Goal: Register for event/course

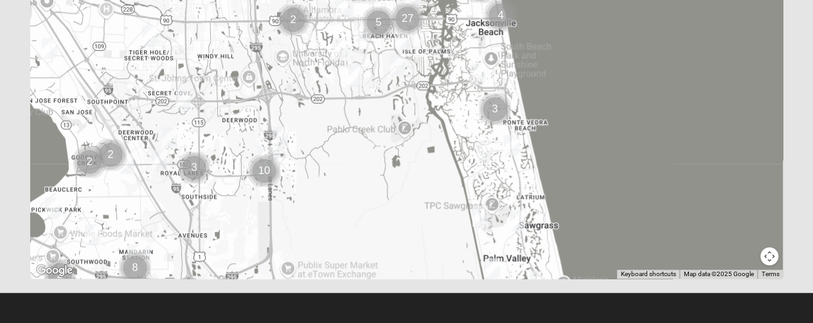
scroll to position [384, 0]
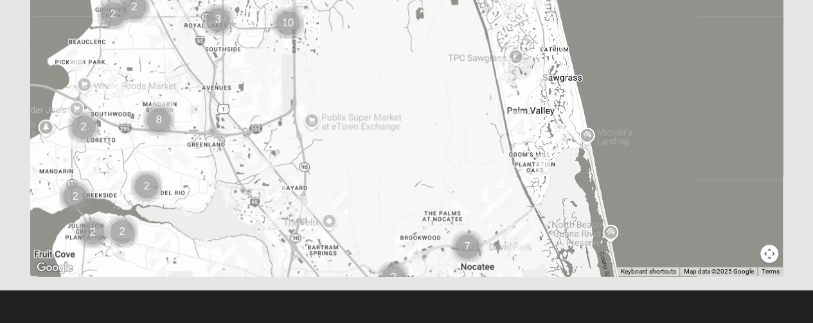
drag, startPoint x: 276, startPoint y: 243, endPoint x: 300, endPoint y: 96, distance: 149.7
click at [300, 96] on div at bounding box center [406, 19] width 753 height 514
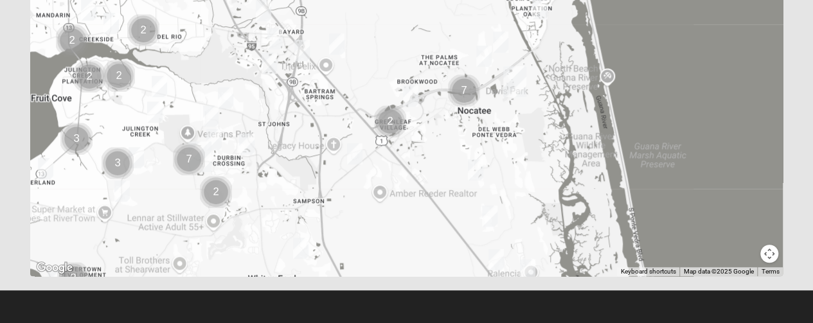
drag, startPoint x: 319, startPoint y: 266, endPoint x: 315, endPoint y: 103, distance: 162.6
click at [315, 103] on div at bounding box center [406, 19] width 753 height 514
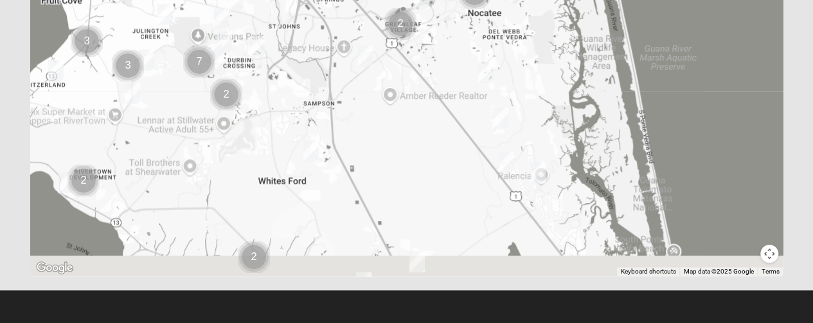
drag, startPoint x: 243, startPoint y: 250, endPoint x: 253, endPoint y: 144, distance: 106.4
click at [253, 144] on div at bounding box center [406, 19] width 753 height 514
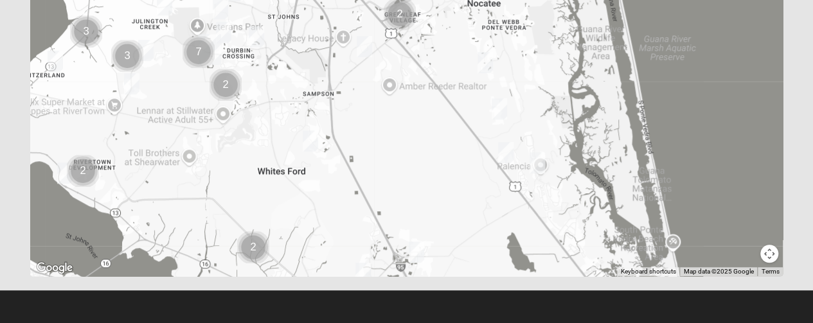
click at [310, 137] on img "Mixed Stevens 32092" at bounding box center [310, 140] width 26 height 31
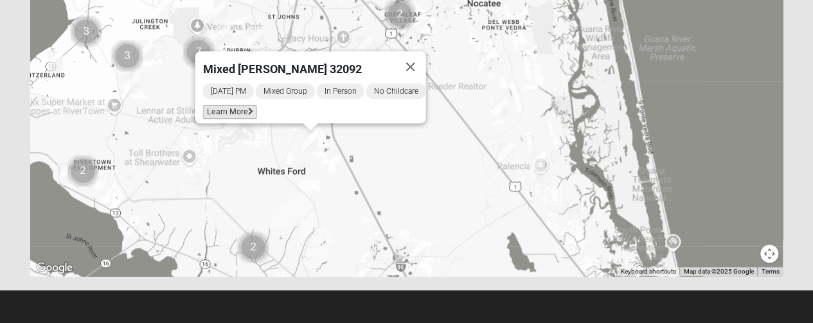
click at [218, 105] on span "Learn More" at bounding box center [229, 111] width 54 height 13
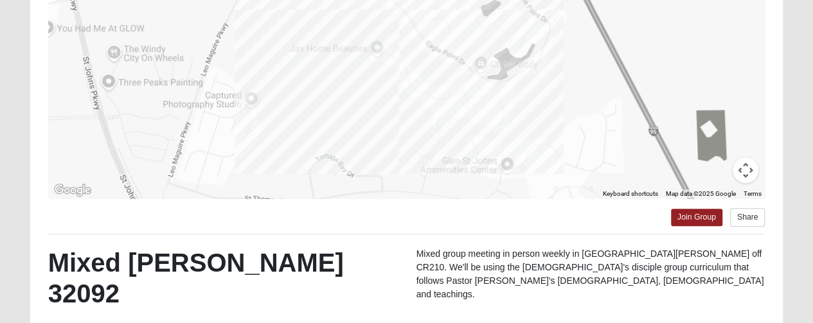
scroll to position [139, 0]
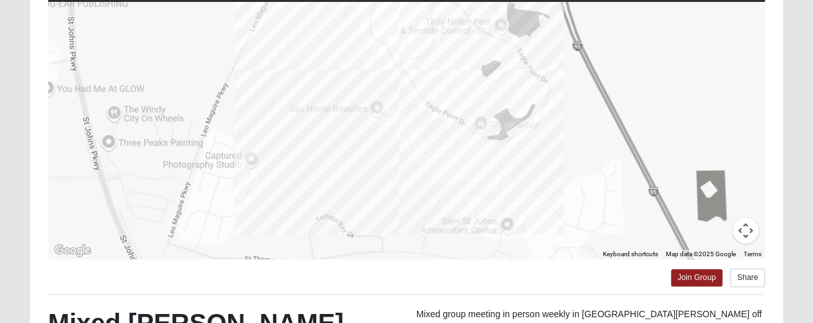
click at [376, 103] on div at bounding box center [406, 130] width 717 height 257
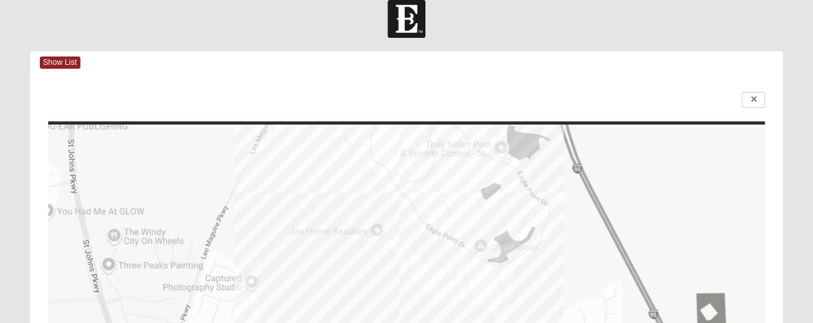
scroll to position [0, 0]
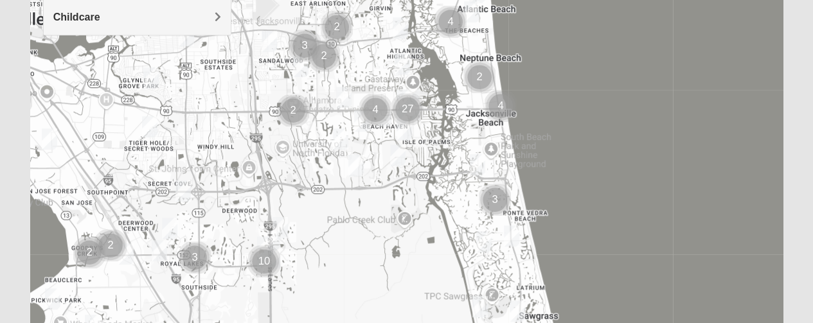
scroll to position [384, 0]
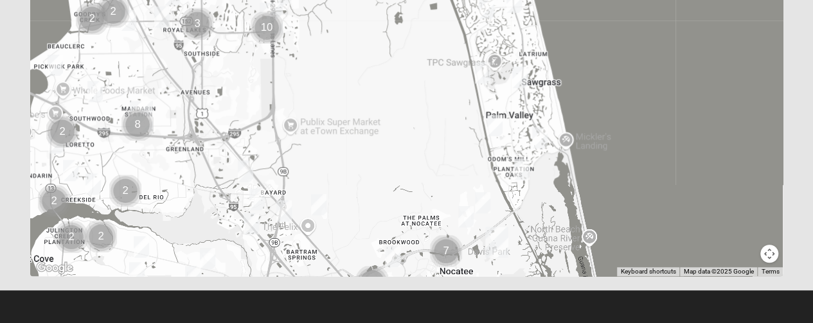
drag, startPoint x: 688, startPoint y: 247, endPoint x: 691, endPoint y: 103, distance: 143.3
click at [691, 103] on div at bounding box center [406, 19] width 753 height 514
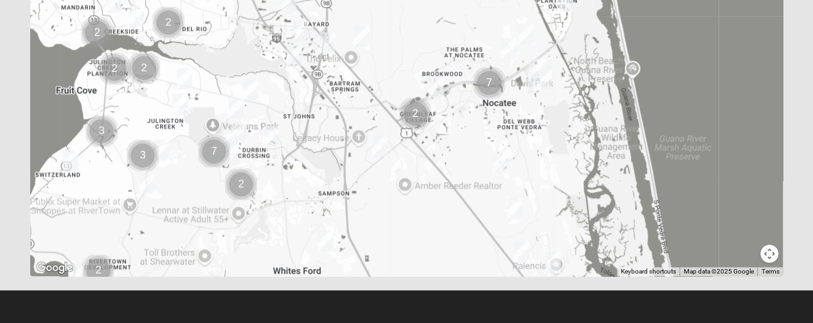
drag, startPoint x: 328, startPoint y: 243, endPoint x: 367, endPoint y: 119, distance: 130.2
click at [371, 76] on div at bounding box center [406, 19] width 753 height 514
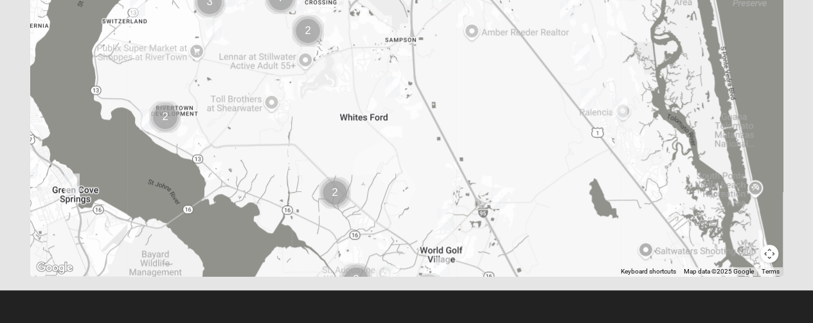
drag, startPoint x: 352, startPoint y: 223, endPoint x: 421, endPoint y: 70, distance: 167.6
click at [418, 67] on div at bounding box center [406, 19] width 753 height 514
click at [394, 80] on img "Mixed Stevens 32092" at bounding box center [393, 86] width 26 height 31
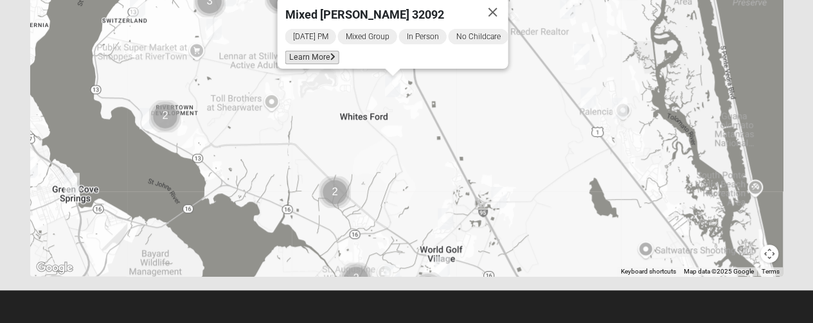
click at [304, 51] on span "Learn More" at bounding box center [312, 57] width 54 height 13
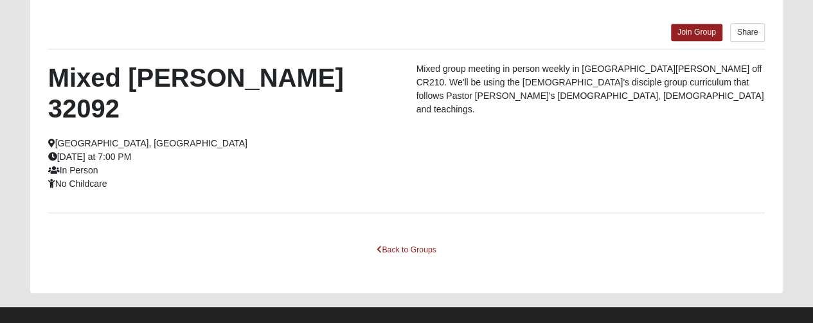
scroll to position [328, 0]
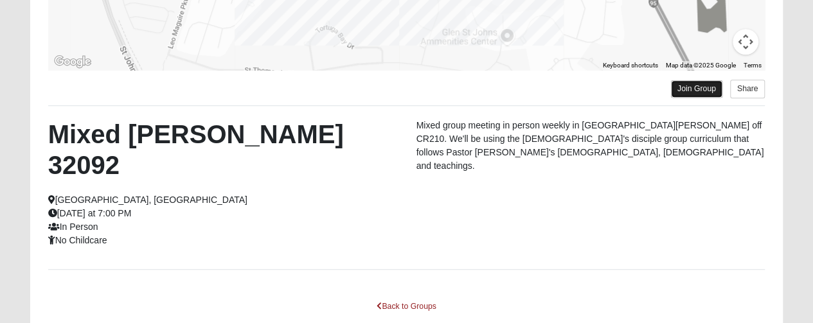
click at [701, 87] on link "Join Group" at bounding box center [696, 88] width 51 height 17
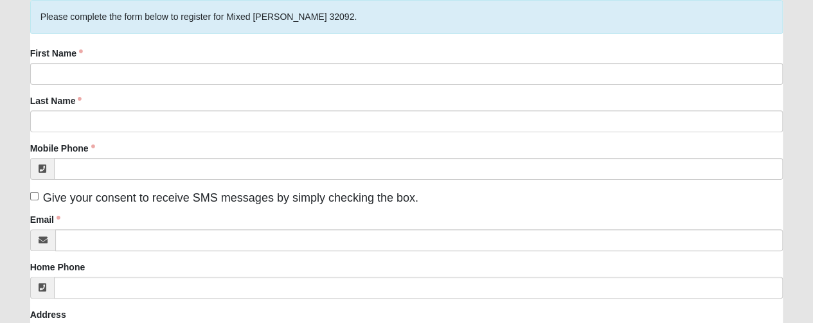
scroll to position [128, 0]
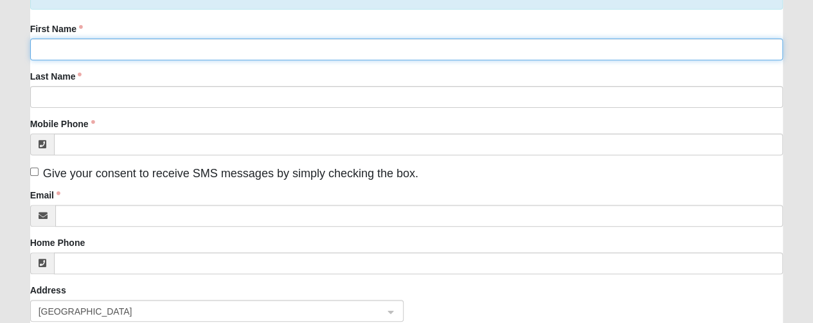
click at [91, 48] on input "First Name" at bounding box center [406, 50] width 753 height 22
type input "Amy"
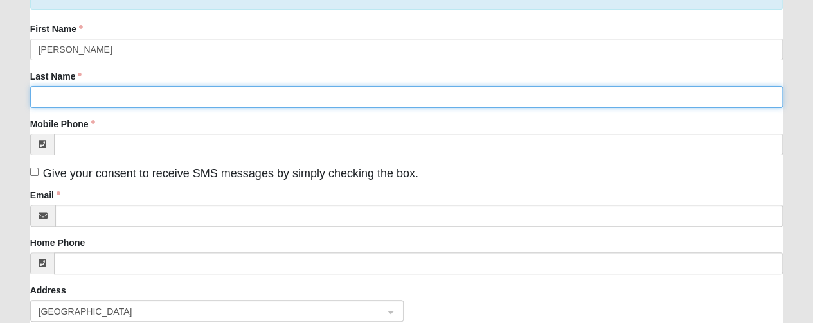
type input "Nave"
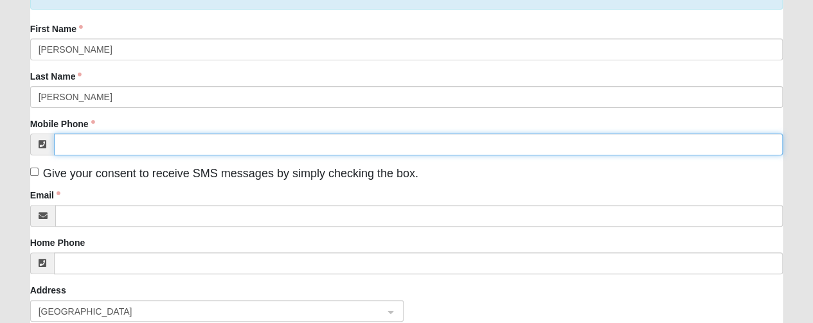
type input "(703) 585-6941"
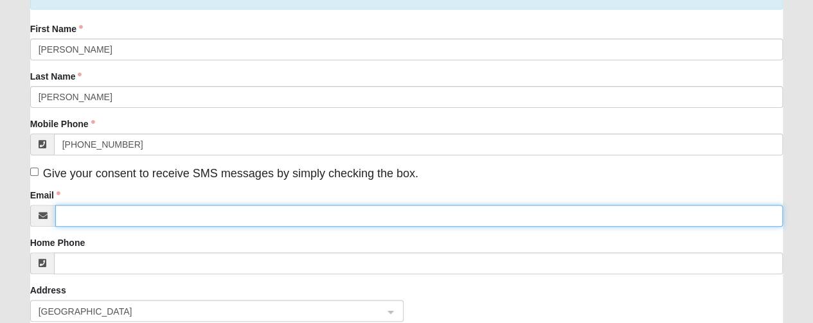
type input "amynave1@gmail.com"
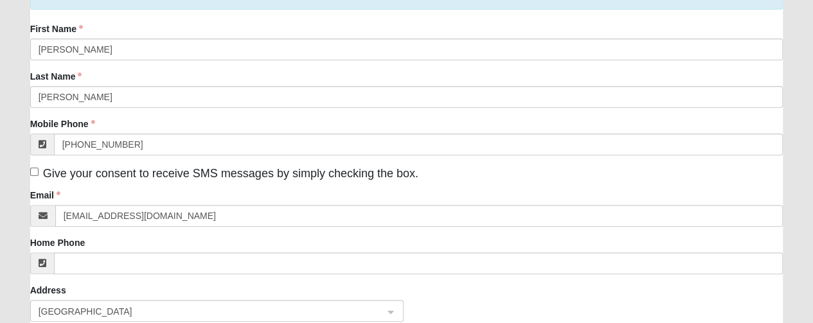
type input "1884 Cross Pointe Way"
type input "St. Augustine"
type input "32092"
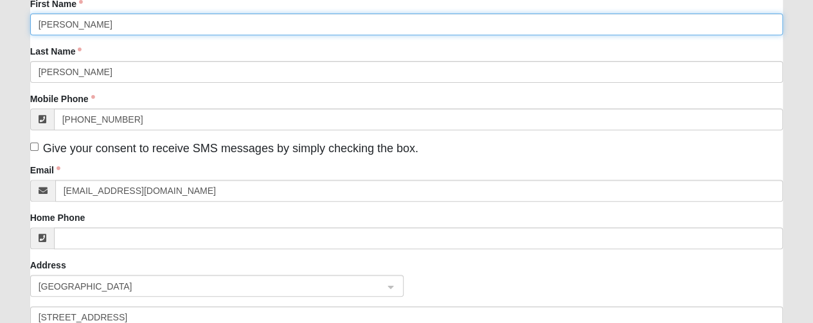
scroll to position [42, 0]
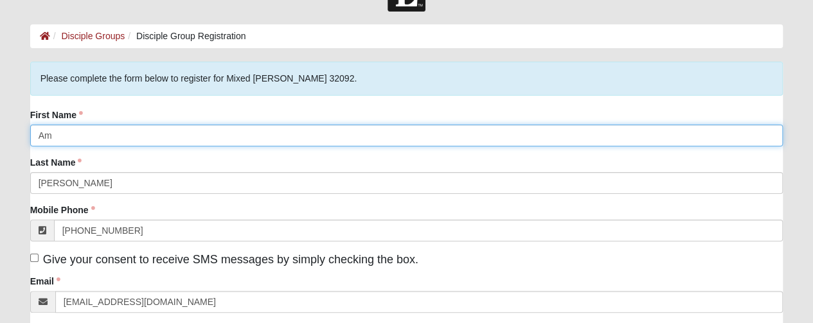
type input "A"
type input "Adam"
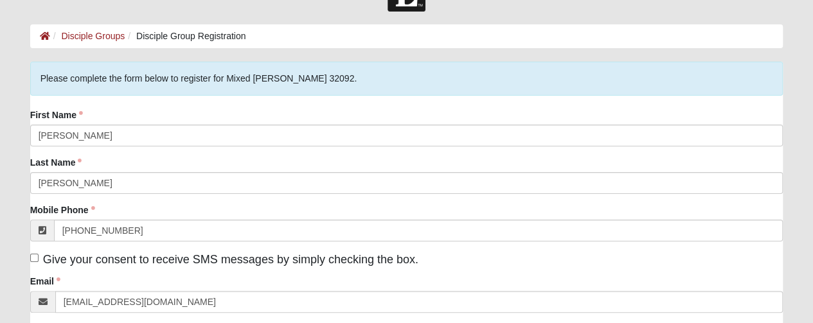
type input "Apt, suite, floor, etc."
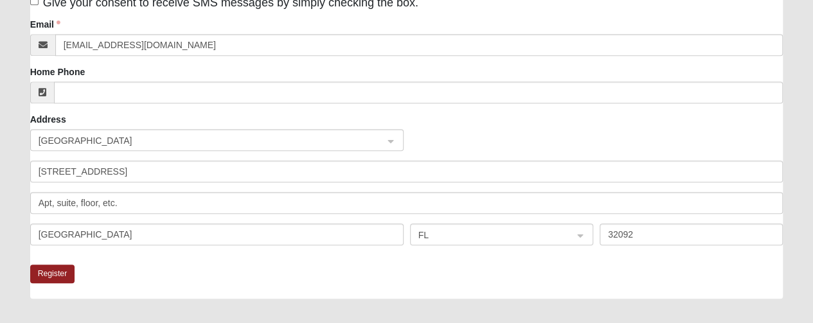
scroll to position [360, 0]
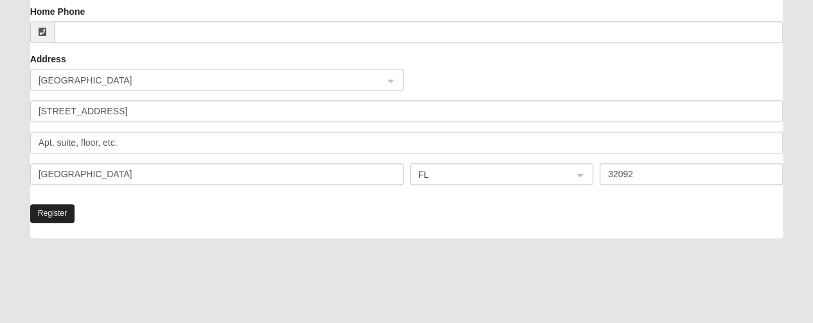
type input "Adam/Amy"
click at [48, 214] on button "Register" at bounding box center [52, 213] width 45 height 19
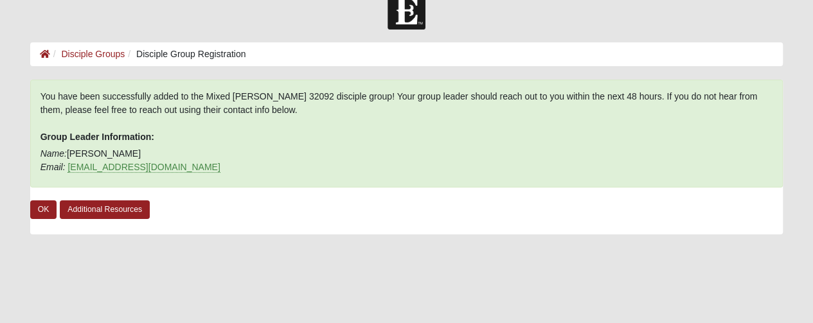
scroll to position [0, 0]
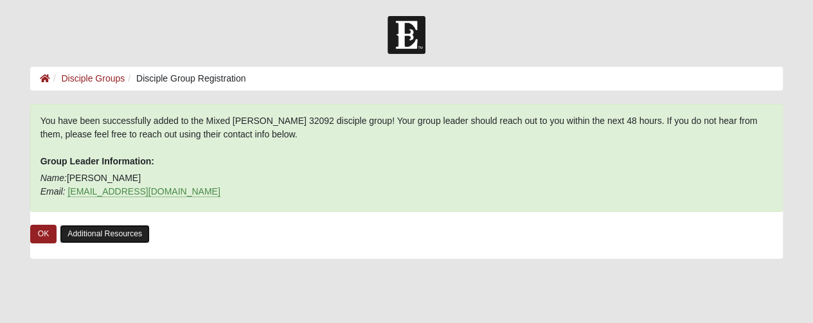
click at [75, 234] on link "Additional Resources" at bounding box center [105, 234] width 90 height 19
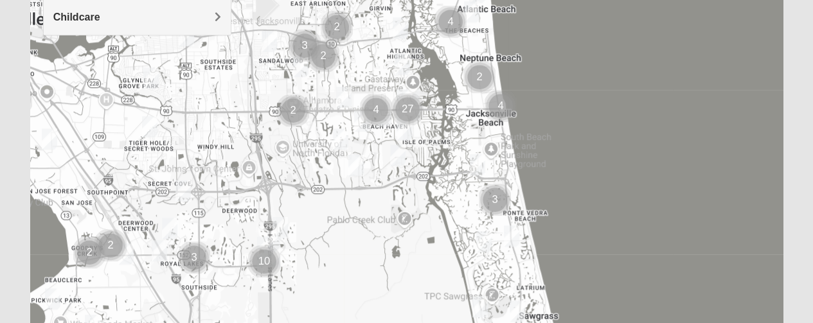
scroll to position [384, 0]
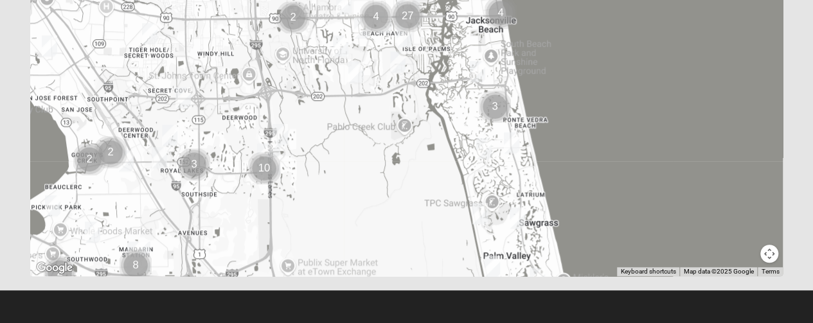
drag, startPoint x: 812, startPoint y: 211, endPoint x: 821, endPoint y: 209, distance: 9.2
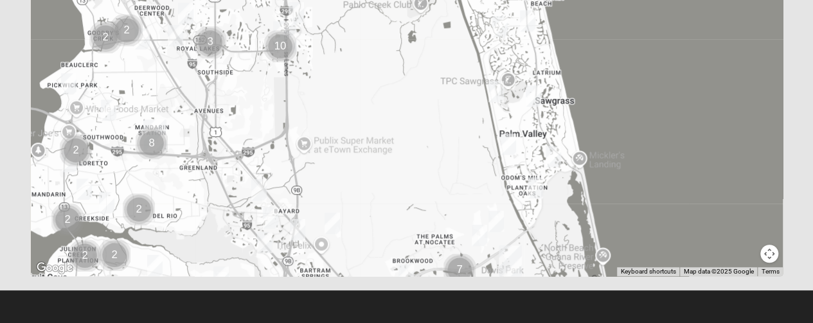
drag, startPoint x: 406, startPoint y: 233, endPoint x: 427, endPoint y: 84, distance: 150.4
click at [425, 87] on div at bounding box center [406, 19] width 753 height 514
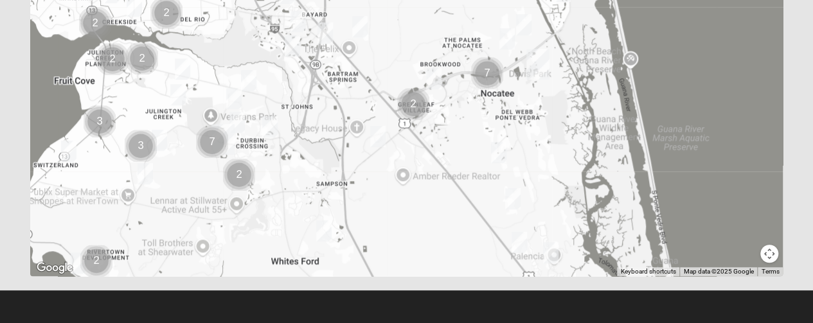
drag, startPoint x: 406, startPoint y: 238, endPoint x: 430, endPoint y: 67, distance: 173.2
click at [430, 67] on img "Mens Schneider 32081" at bounding box center [434, 78] width 26 height 31
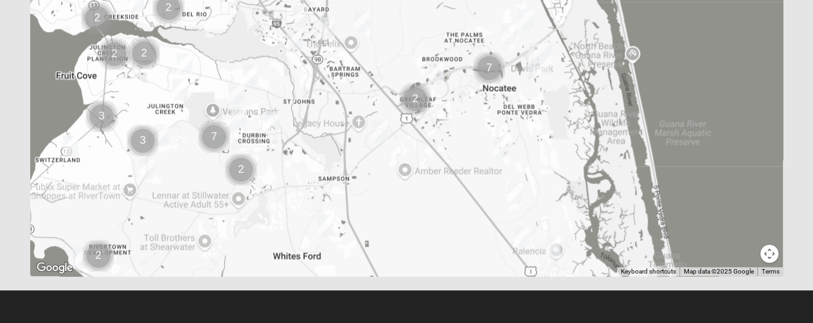
click at [321, 220] on img "Mixed Stevens 32092" at bounding box center [326, 225] width 26 height 31
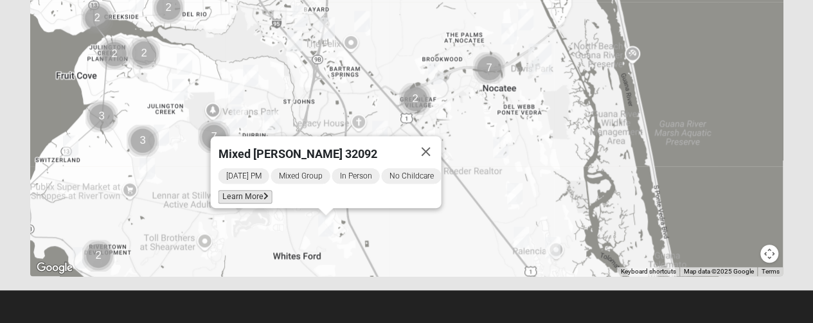
click at [231, 191] on span "Learn More" at bounding box center [245, 196] width 54 height 13
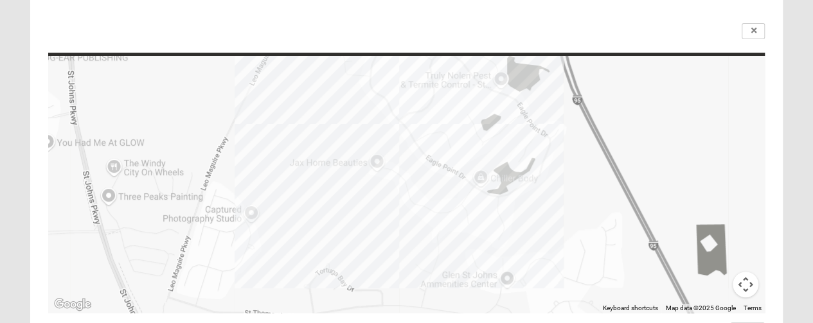
scroll to position [367, 0]
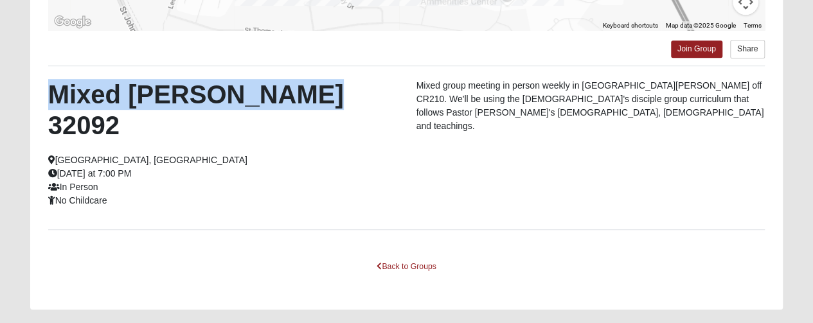
drag, startPoint x: 316, startPoint y: 91, endPoint x: 51, endPoint y: 91, distance: 264.7
click at [51, 91] on h2 "Mixed [PERSON_NAME] 32092" at bounding box center [222, 110] width 349 height 62
copy h2 "Mixed [PERSON_NAME] 32092"
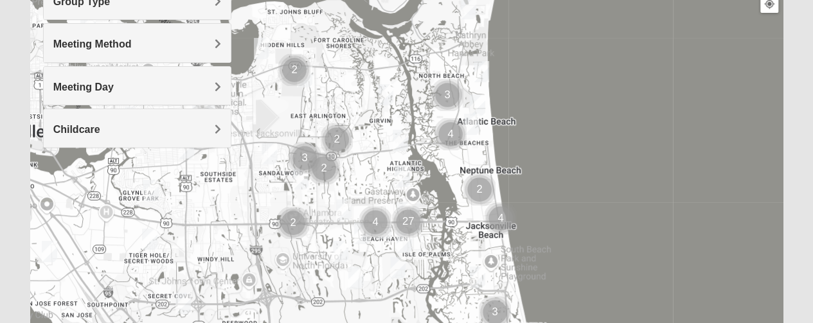
scroll to position [195, 0]
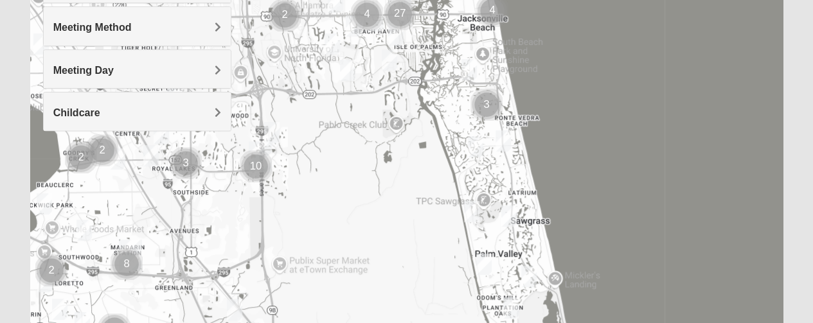
drag, startPoint x: 522, startPoint y: 152, endPoint x: 519, endPoint y: -64, distance: 215.9
click at [519, 0] on html "Log In Find A Group Error Show List Loading Groups" at bounding box center [406, 158] width 813 height 707
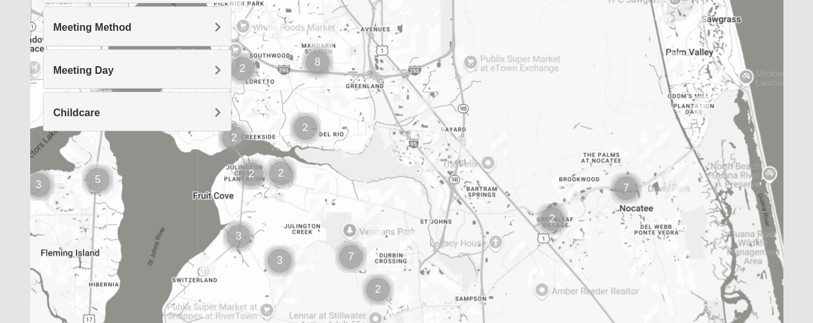
drag, startPoint x: 252, startPoint y: 236, endPoint x: 437, endPoint y: 54, distance: 259.8
click at [437, 54] on div at bounding box center [406, 208] width 753 height 514
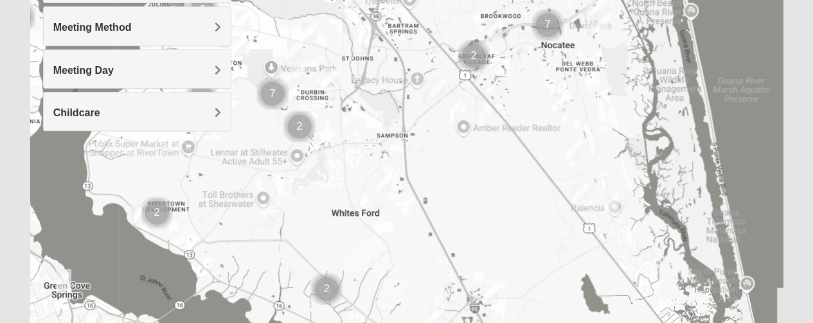
drag, startPoint x: 475, startPoint y: 265, endPoint x: 398, endPoint y: 76, distance: 204.2
click at [398, 76] on div at bounding box center [406, 208] width 753 height 514
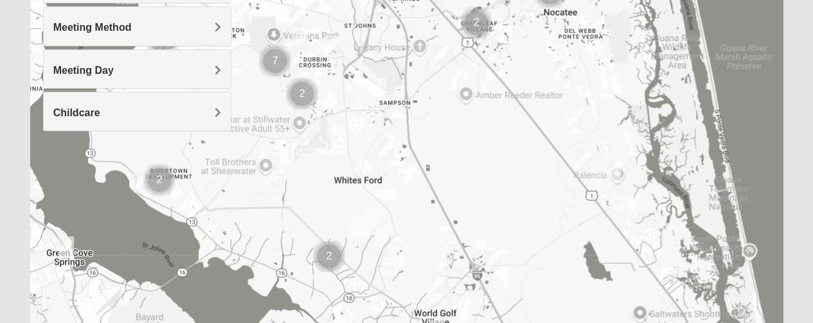
click at [389, 147] on img "Mixed Stevens 32092" at bounding box center [387, 149] width 26 height 31
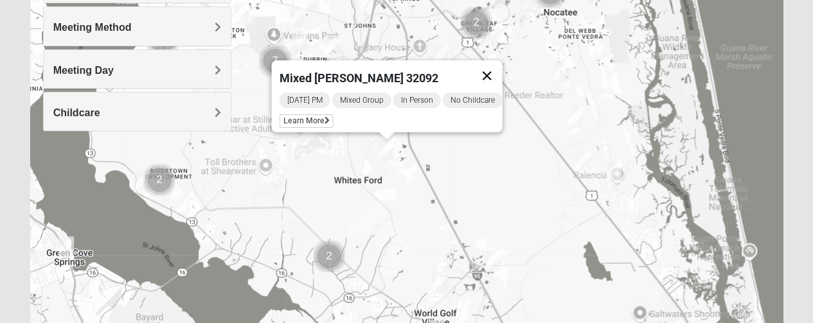
click at [500, 65] on button "Close" at bounding box center [486, 75] width 31 height 31
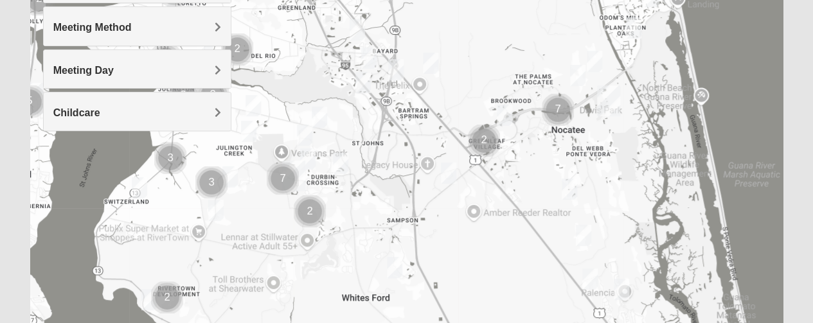
drag, startPoint x: 362, startPoint y: 90, endPoint x: 370, endPoint y: 211, distance: 121.0
click at [370, 211] on div at bounding box center [406, 208] width 753 height 514
click at [308, 206] on img "Cluster of 2 groups" at bounding box center [309, 211] width 42 height 42
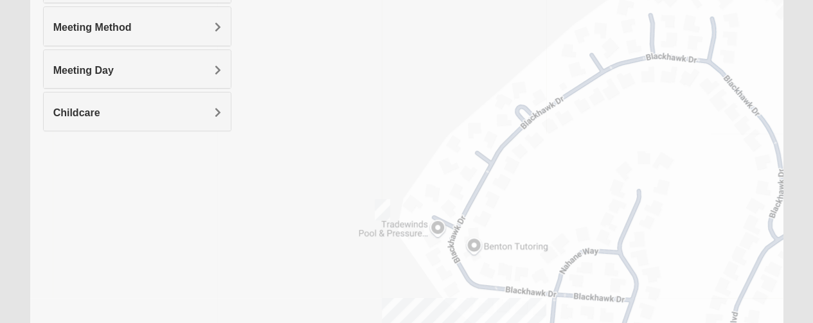
drag, startPoint x: 513, startPoint y: 89, endPoint x: 516, endPoint y: 282, distance: 192.7
click at [516, 282] on div "To navigate, press the arrow keys." at bounding box center [406, 208] width 753 height 514
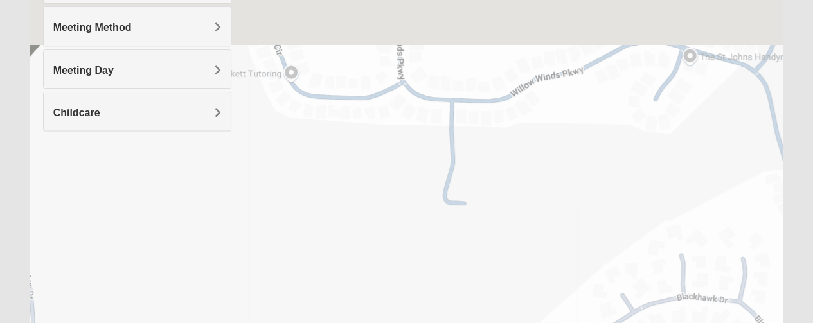
drag, startPoint x: 483, startPoint y: 69, endPoint x: 515, endPoint y: 312, distance: 245.5
click at [515, 312] on div "To navigate, press the arrow keys." at bounding box center [406, 208] width 753 height 514
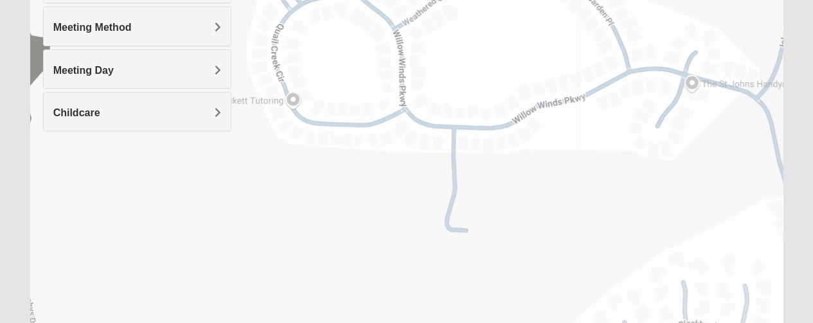
scroll to position [0, 0]
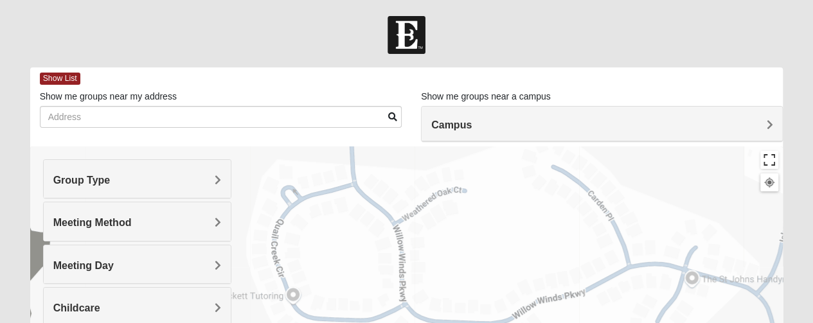
click at [772, 155] on button "Toggle fullscreen view" at bounding box center [769, 160] width 18 height 18
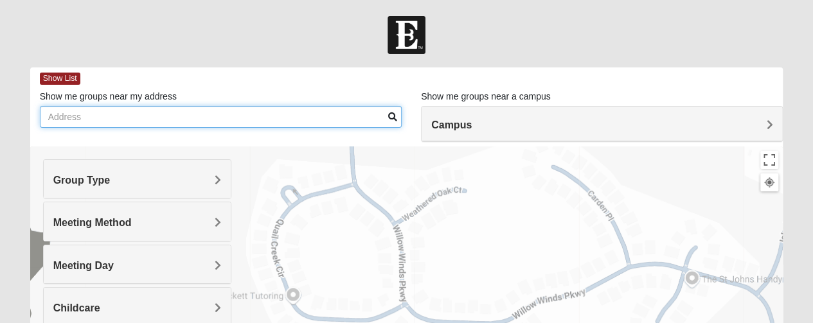
click at [320, 118] on input "Show me groups near my address" at bounding box center [221, 117] width 362 height 22
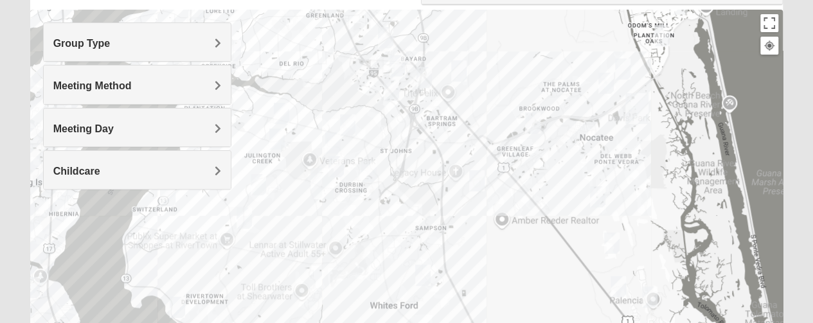
scroll to position [197, 0]
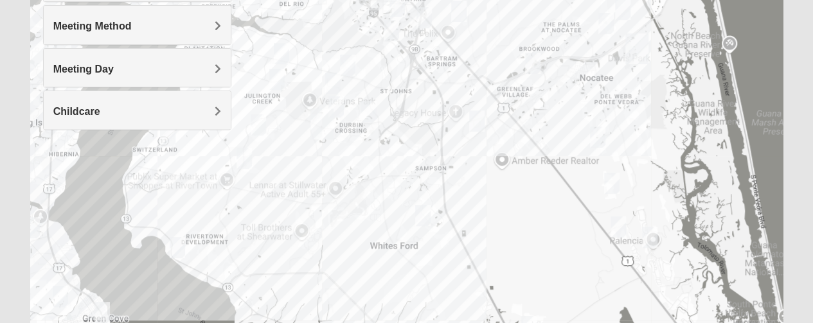
type input "[STREET_ADDRESS]"
click at [423, 207] on div "To navigate, press the arrow keys." at bounding box center [783, 207] width 753 height 0
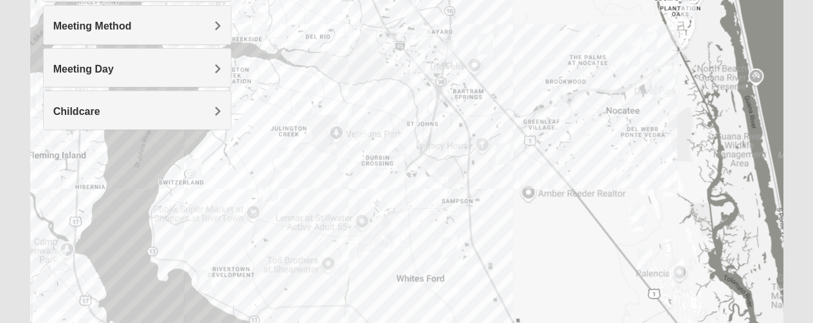
drag, startPoint x: 490, startPoint y: 256, endPoint x: 514, endPoint y: 290, distance: 41.4
click at [514, 290] on div at bounding box center [406, 207] width 753 height 514
click at [203, 275] on img "Mens Contreras 32259" at bounding box center [204, 280] width 26 height 31
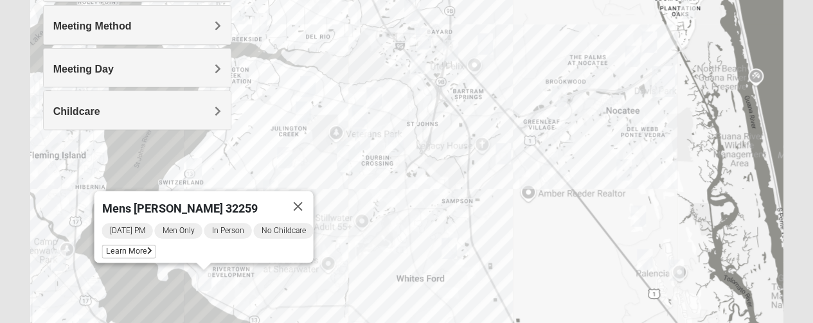
click at [330, 299] on div "Mens [PERSON_NAME] 32259 [DATE] PM Men Only In Person No Childcare Learn More" at bounding box center [406, 207] width 753 height 514
click at [305, 196] on button "Close" at bounding box center [297, 206] width 31 height 31
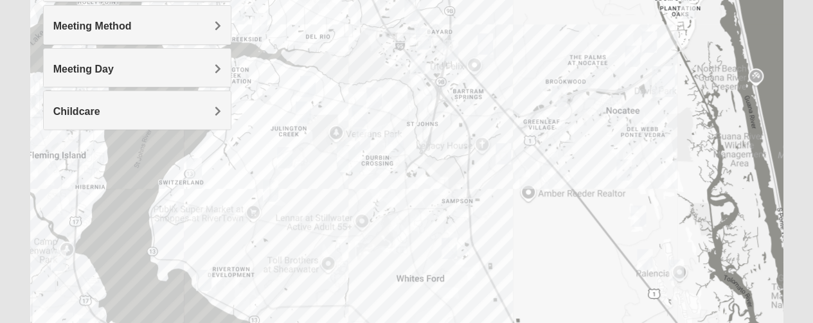
click at [274, 187] on img "Mens Cathcart 32259" at bounding box center [271, 190] width 26 height 31
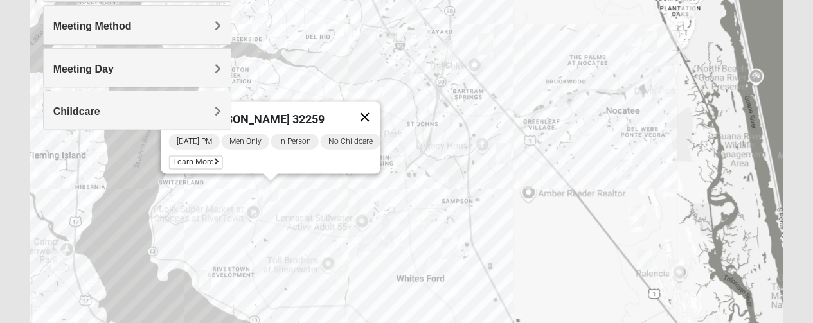
click at [373, 106] on button "Close" at bounding box center [364, 116] width 31 height 31
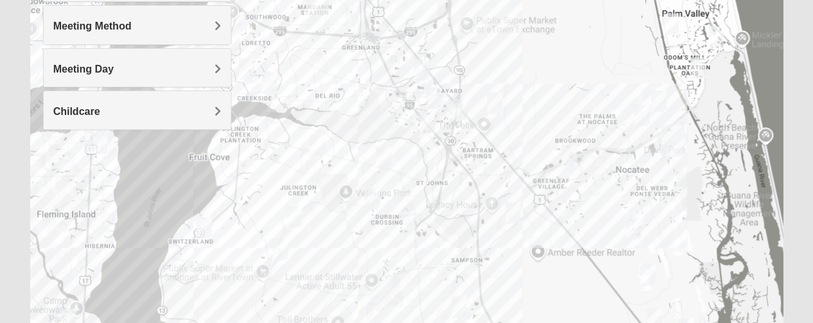
drag, startPoint x: 306, startPoint y: 211, endPoint x: 316, endPoint y: 272, distance: 61.8
click at [316, 272] on div at bounding box center [406, 207] width 753 height 514
click at [279, 245] on img "Mens Cathcart 32259" at bounding box center [280, 249] width 26 height 31
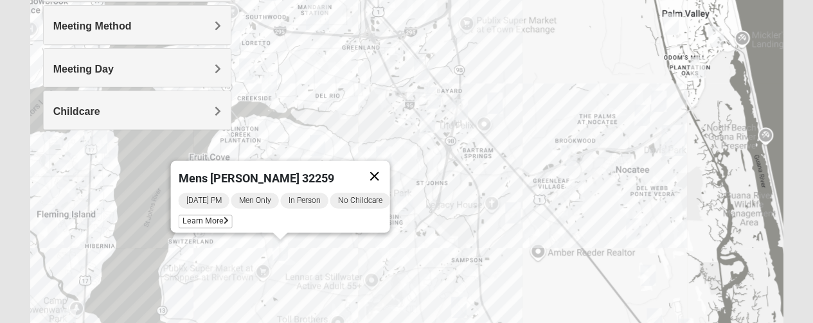
click at [384, 165] on button "Close" at bounding box center [373, 176] width 31 height 31
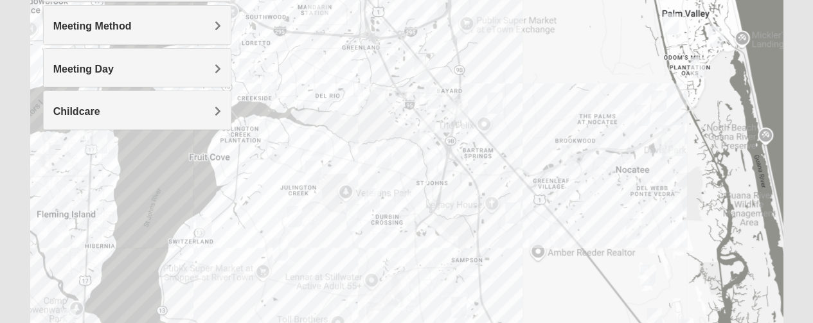
click at [293, 211] on img "Mens Clark 32259" at bounding box center [294, 216] width 26 height 31
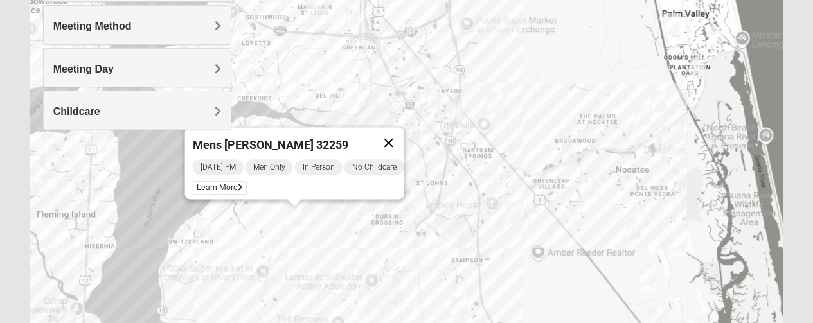
click at [393, 136] on button "Close" at bounding box center [388, 142] width 31 height 31
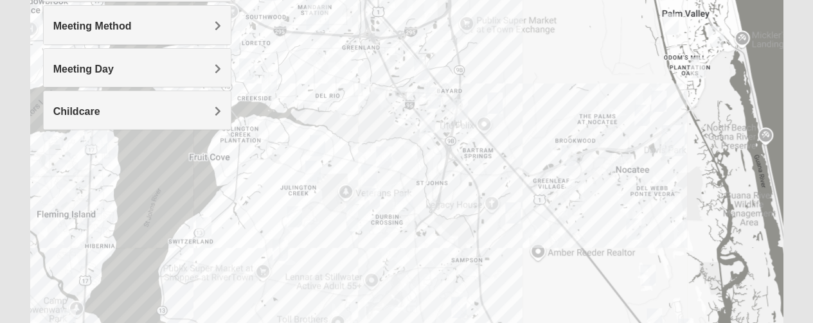
click at [312, 159] on img "Mens Mathai 32259" at bounding box center [313, 170] width 26 height 31
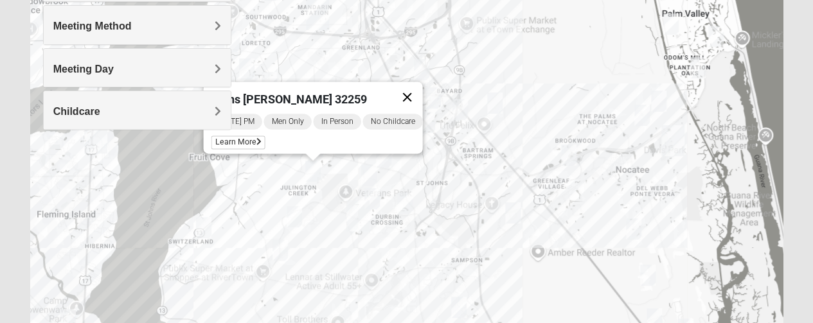
click at [420, 82] on button "Close" at bounding box center [406, 97] width 31 height 31
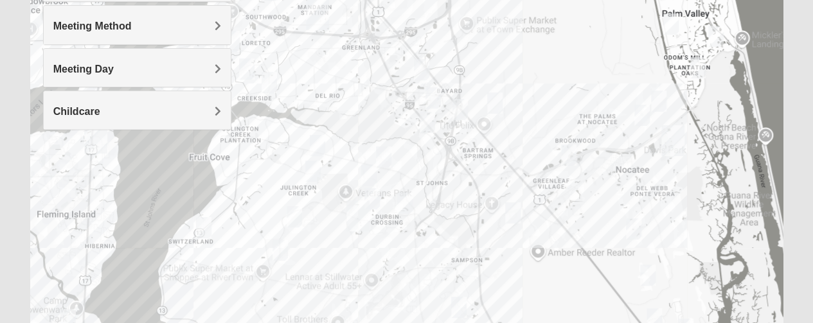
click at [405, 201] on img "Womens Caro 32259" at bounding box center [405, 203] width 26 height 31
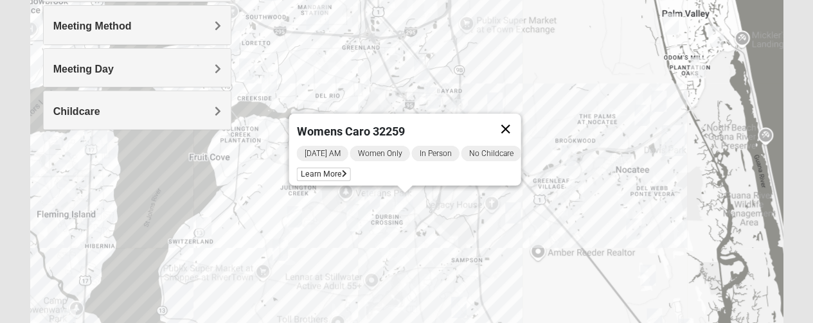
click at [508, 119] on button "Close" at bounding box center [505, 129] width 31 height 31
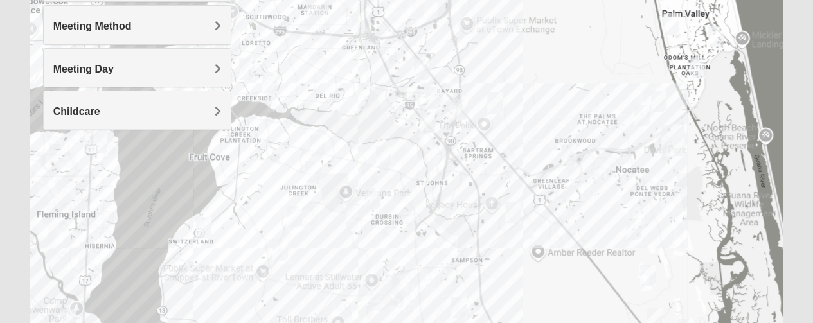
click at [368, 170] on img "Mixed Chung 32259" at bounding box center [369, 174] width 26 height 31
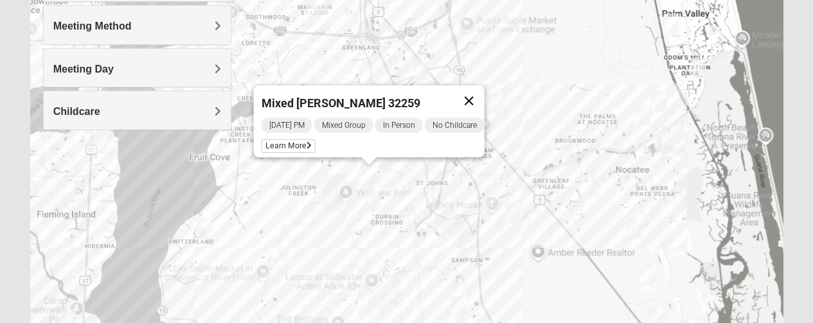
click at [475, 89] on button "Close" at bounding box center [468, 100] width 31 height 31
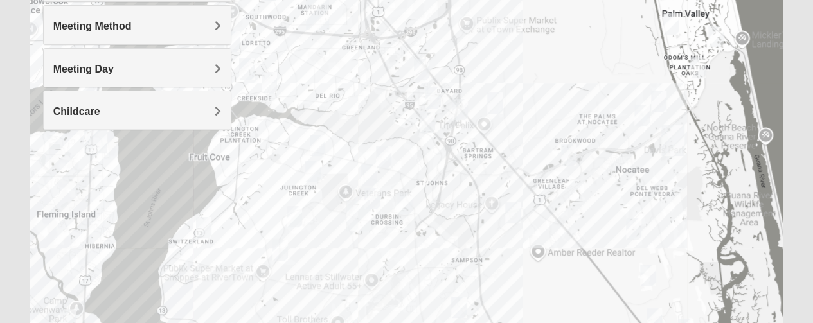
click at [403, 196] on img "Womens Caro 32259" at bounding box center [405, 203] width 26 height 31
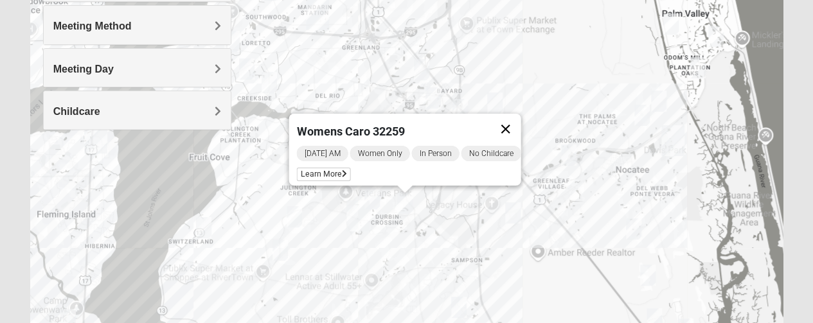
click at [511, 119] on button "Close" at bounding box center [505, 129] width 31 height 31
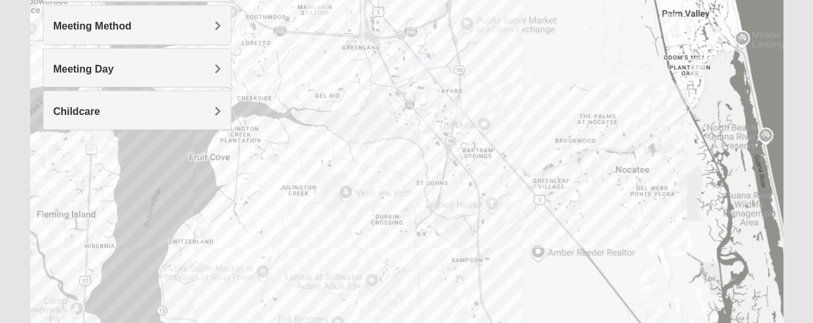
click at [387, 154] on img "Womens Urbanski 32259" at bounding box center [384, 156] width 26 height 31
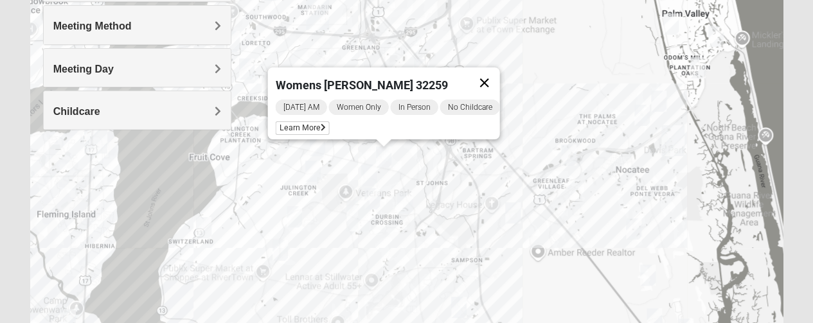
click at [486, 76] on button "Close" at bounding box center [483, 82] width 31 height 31
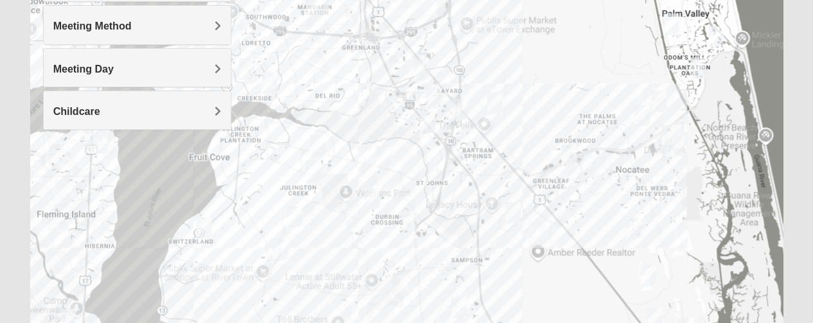
click at [315, 139] on img "Mens Kinnaman/Gerville-Reache 32259" at bounding box center [317, 145] width 26 height 31
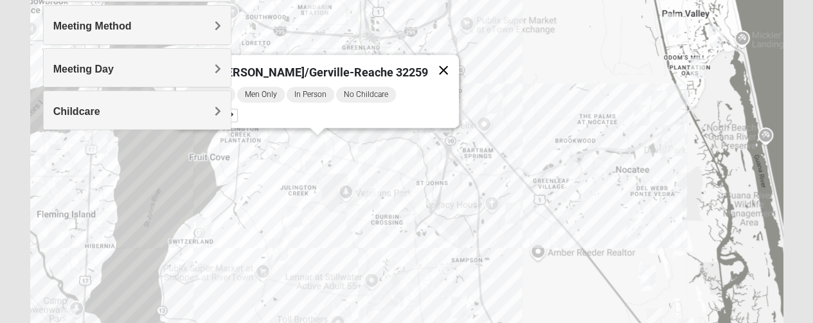
click at [430, 59] on button "Close" at bounding box center [443, 70] width 31 height 31
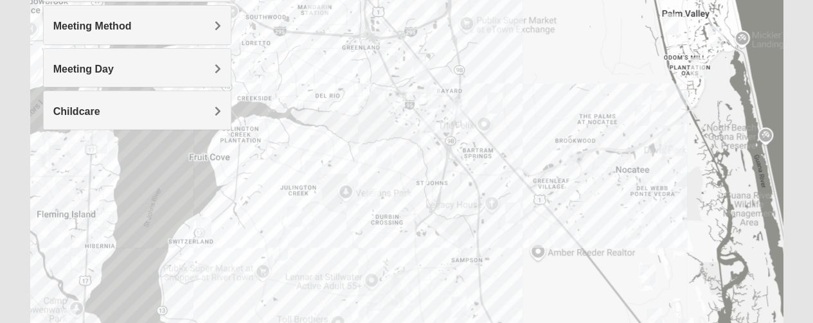
click at [315, 168] on img "Mens Mathai 32259" at bounding box center [313, 170] width 26 height 31
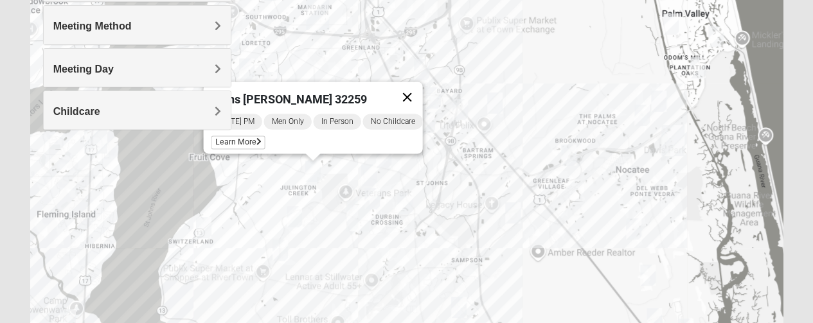
click at [416, 87] on button "Close" at bounding box center [406, 97] width 31 height 31
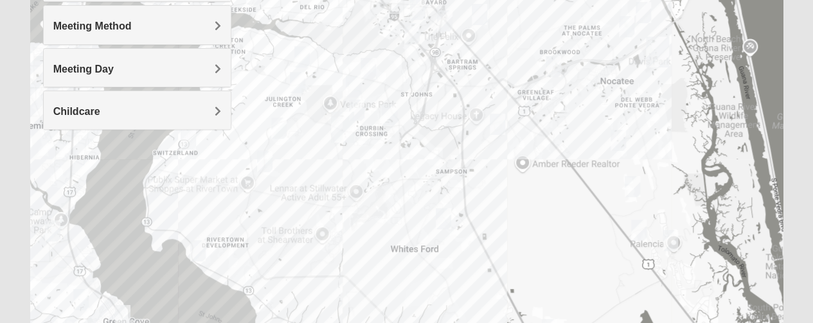
drag, startPoint x: 490, startPoint y: 274, endPoint x: 473, endPoint y: 183, distance: 92.7
click at [473, 183] on div at bounding box center [406, 207] width 753 height 514
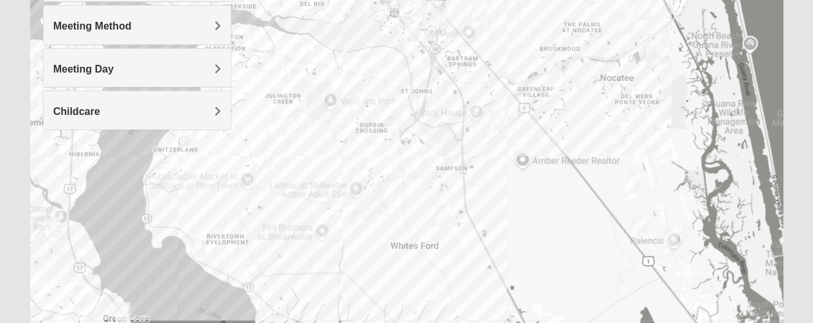
click at [445, 215] on img "Mixed Stevens 32092" at bounding box center [443, 215] width 26 height 31
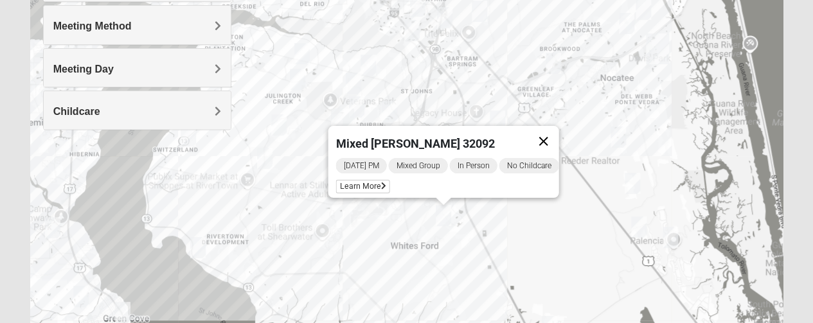
click at [555, 132] on button "Close" at bounding box center [542, 141] width 31 height 31
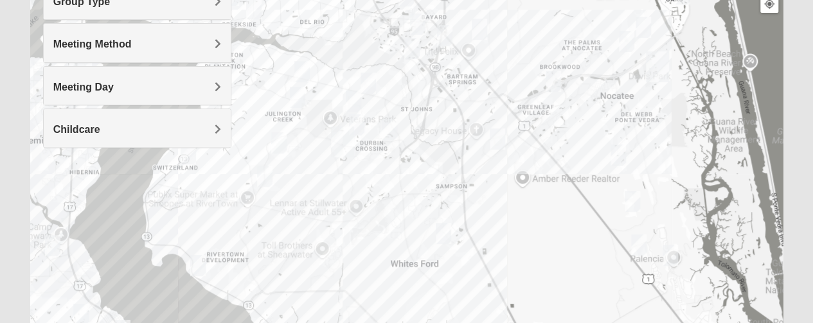
scroll to position [182, 0]
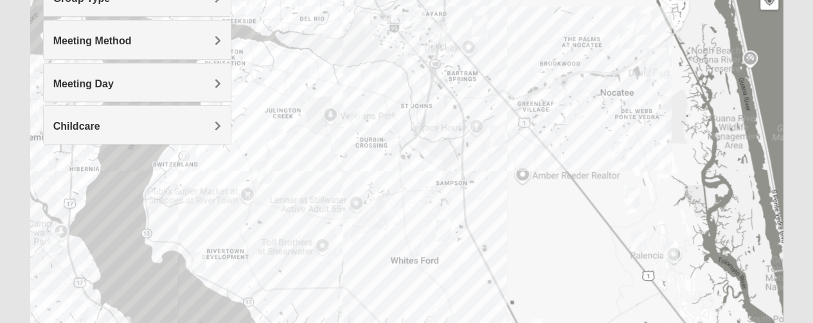
click at [636, 199] on img "Mens Mountford 32081" at bounding box center [632, 197] width 26 height 31
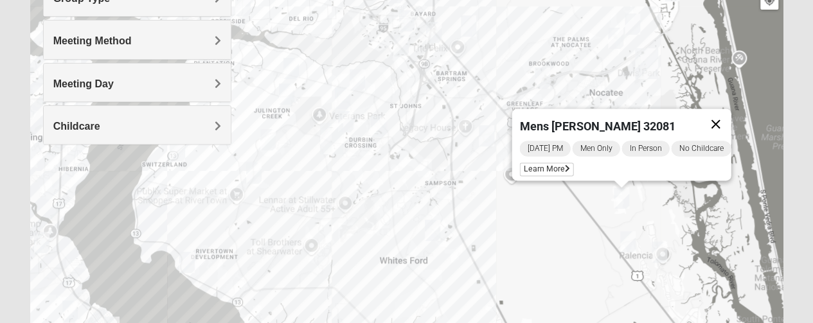
click at [728, 115] on button "Close" at bounding box center [715, 124] width 31 height 31
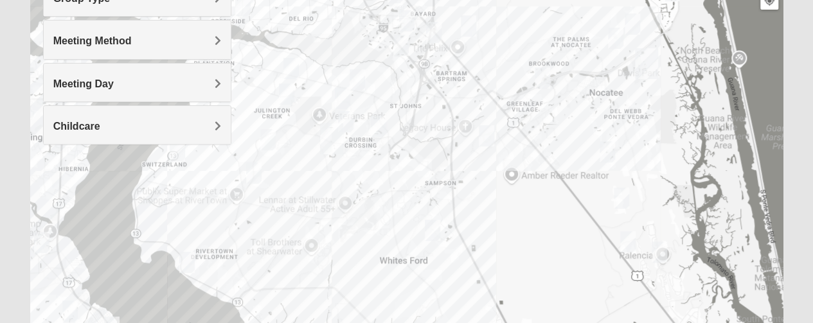
click at [176, 150] on div "Group Type Mixed Group Men Only Women Only 1825 Meeting Method In Person Online…" at bounding box center [137, 68] width 188 height 180
click at [626, 240] on img "Mixed Gerville-Reache 32095" at bounding box center [628, 241] width 26 height 31
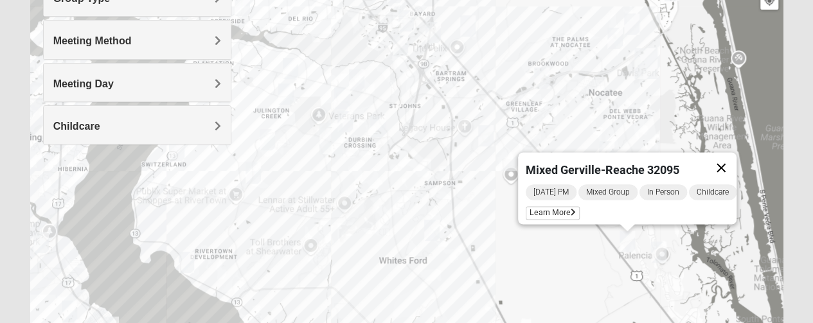
click at [730, 155] on button "Close" at bounding box center [720, 167] width 31 height 31
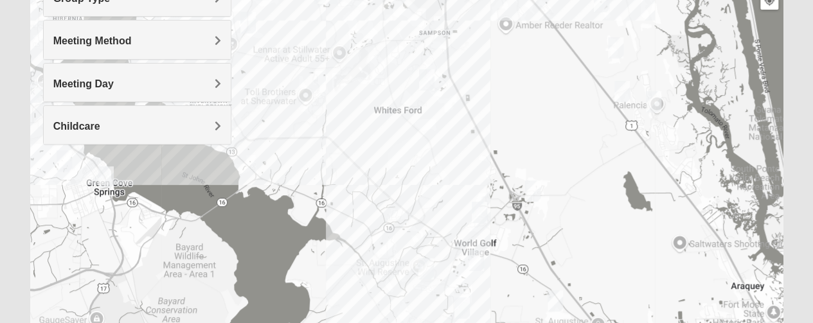
drag, startPoint x: 561, startPoint y: 279, endPoint x: 556, endPoint y: 126, distance: 153.6
click at [556, 126] on div at bounding box center [406, 222] width 753 height 514
click at [536, 184] on img "Mixed Owen/Monk 32095" at bounding box center [533, 190] width 26 height 31
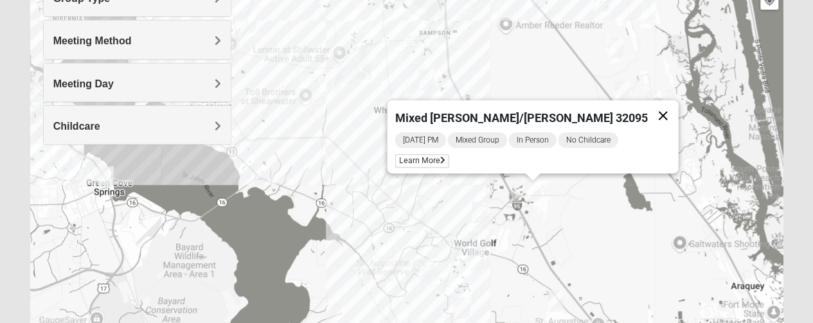
click at [647, 103] on button "Close" at bounding box center [662, 115] width 31 height 31
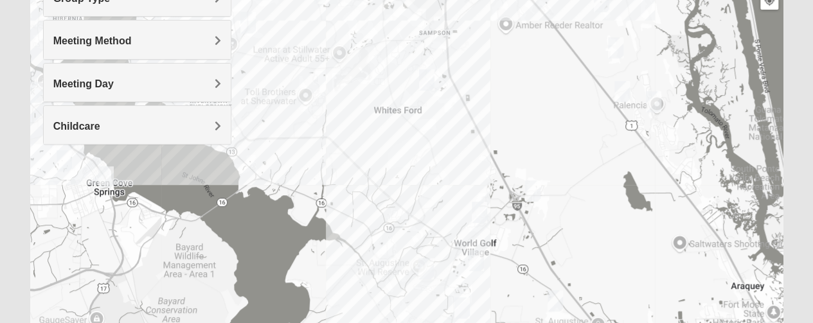
click at [477, 254] on img "Womens Shesterenko 32092" at bounding box center [476, 260] width 26 height 31
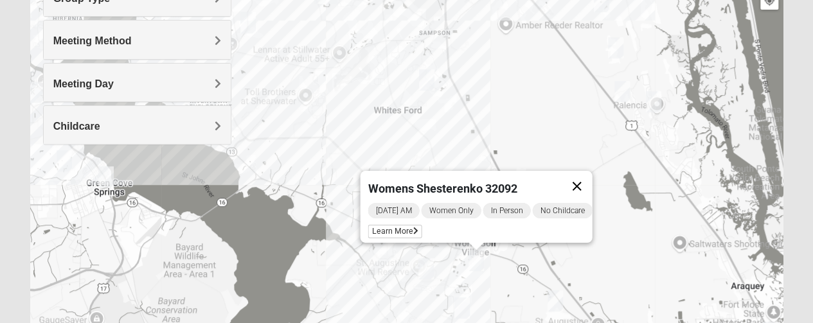
click at [583, 175] on button "Close" at bounding box center [576, 186] width 31 height 31
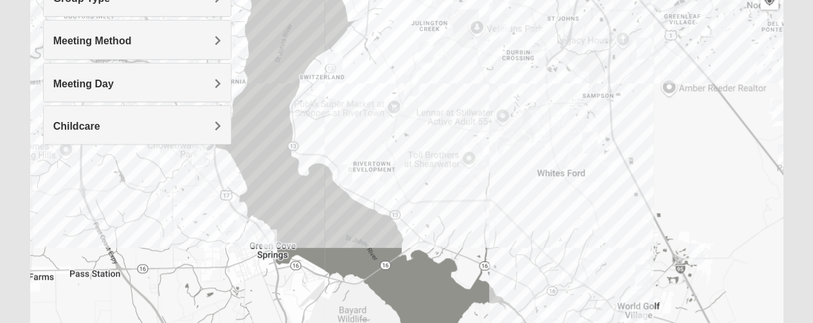
drag, startPoint x: 497, startPoint y: 55, endPoint x: 660, endPoint y: 118, distance: 175.1
click at [660, 118] on div at bounding box center [406, 222] width 753 height 514
click at [339, 168] on img "Mens Contreras 32259" at bounding box center [344, 174] width 26 height 31
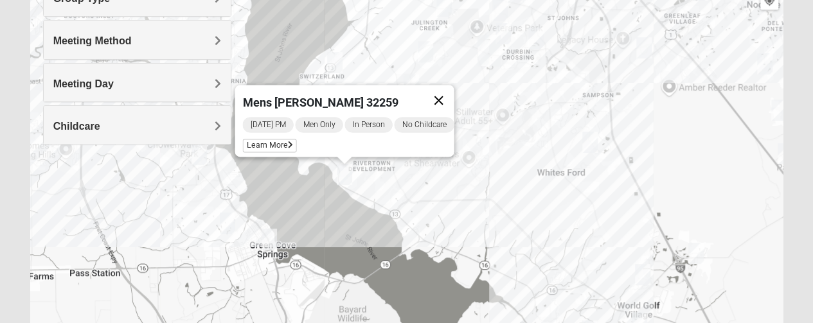
click at [447, 95] on button "Close" at bounding box center [438, 100] width 31 height 31
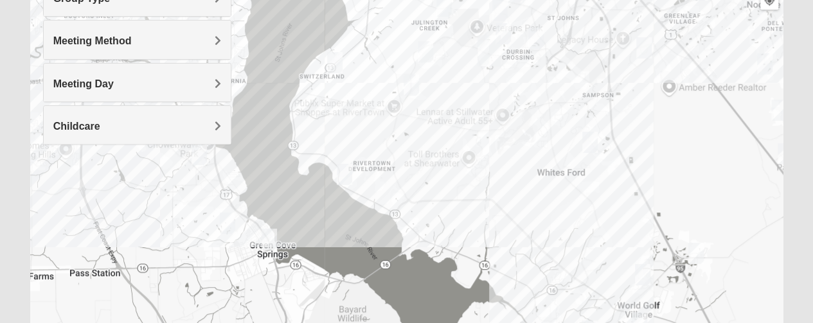
scroll to position [0, 0]
